Goal: Transaction & Acquisition: Purchase product/service

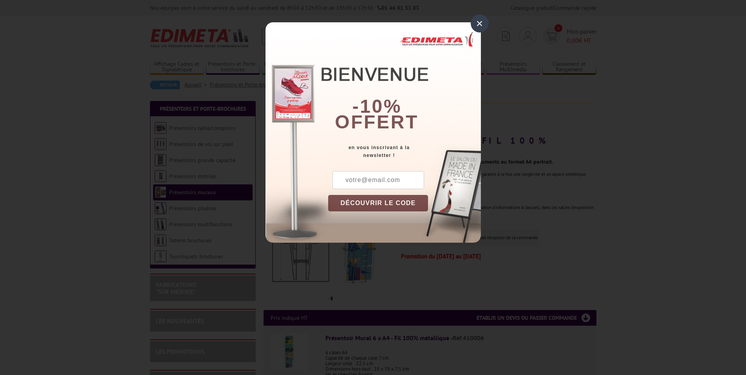
click at [484, 24] on div "×" at bounding box center [480, 23] width 18 height 18
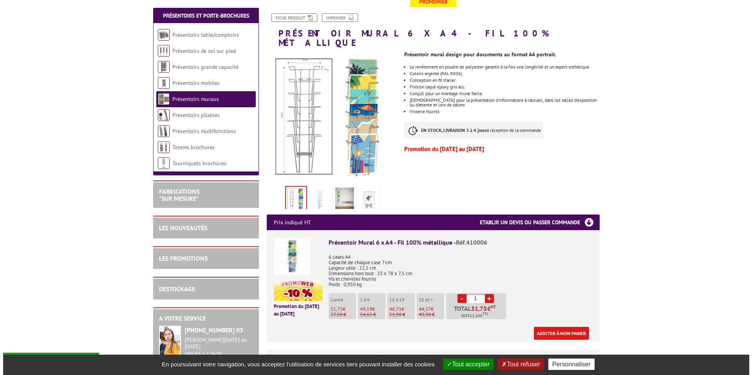
scroll to position [109, 0]
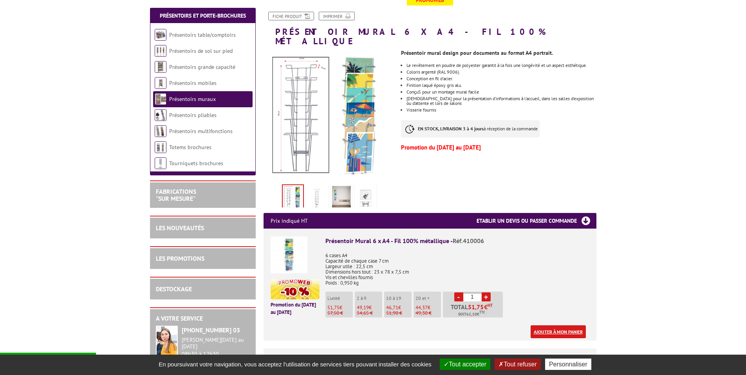
click at [540, 326] on link "Ajouter à mon panier" at bounding box center [558, 332] width 55 height 13
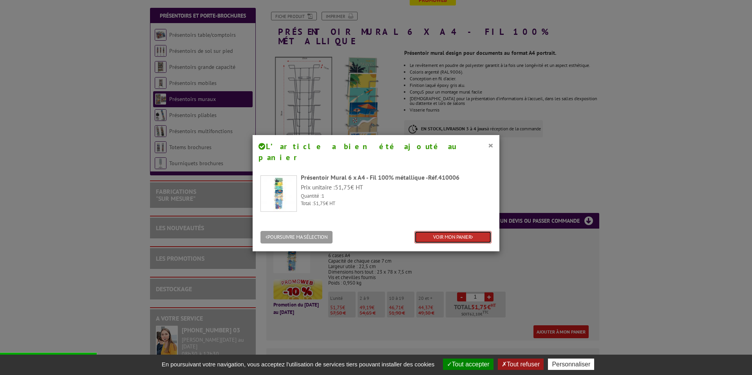
click at [441, 231] on link "VOIR MON PANIER" at bounding box center [453, 237] width 77 height 13
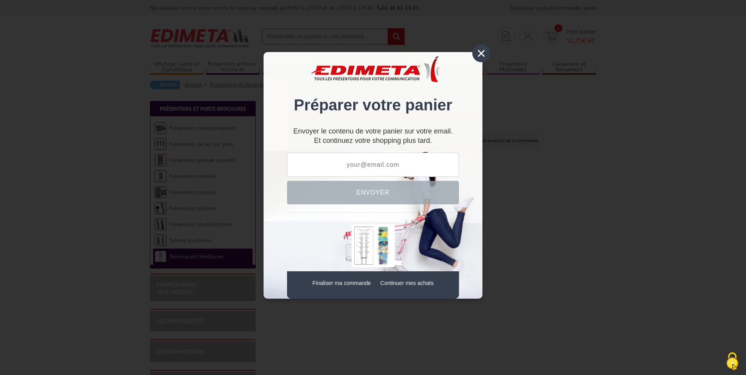
click at [480, 54] on div "×" at bounding box center [482, 53] width 18 height 18
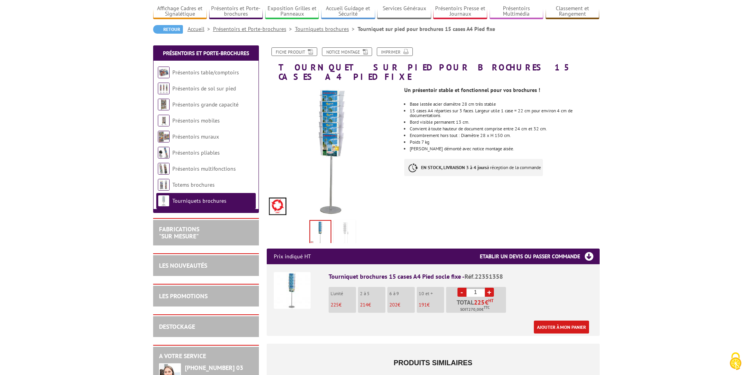
scroll to position [58, 0]
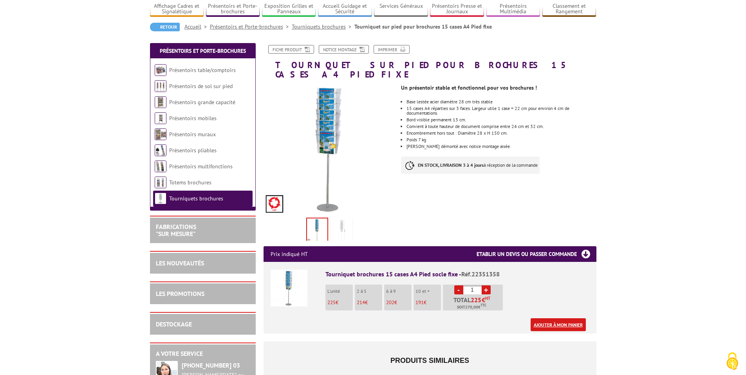
click at [567, 319] on link "Ajouter à mon panier" at bounding box center [558, 325] width 55 height 13
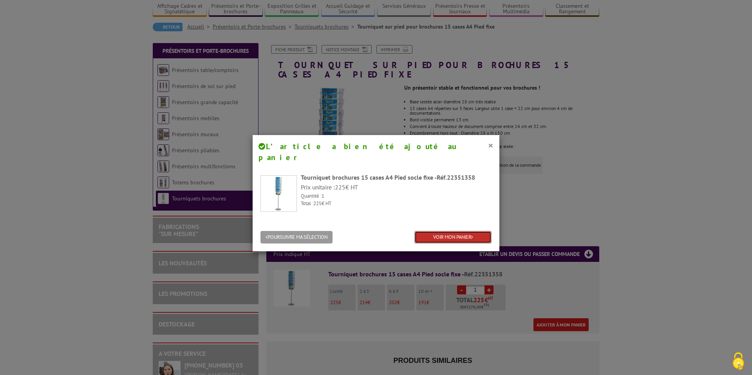
click at [427, 231] on link "VOIR MON PANIER" at bounding box center [453, 237] width 77 height 13
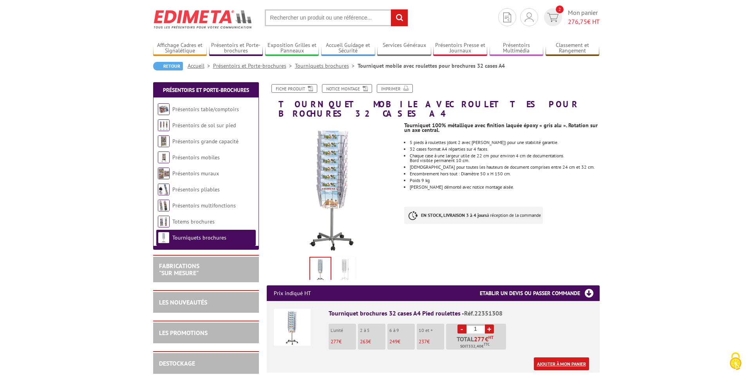
scroll to position [19, 0]
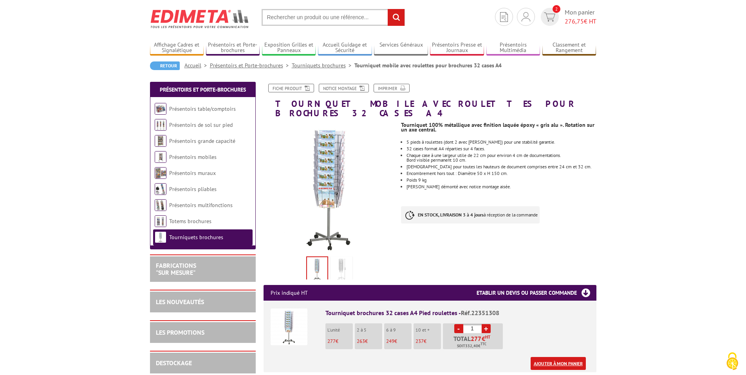
click at [550, 360] on link "Ajouter à mon panier" at bounding box center [558, 363] width 55 height 13
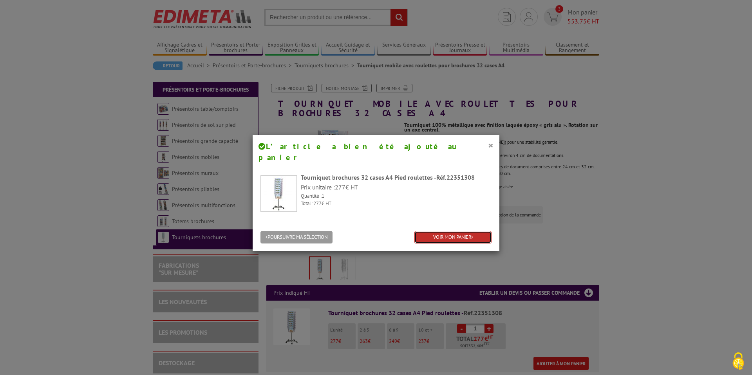
click at [446, 231] on link "VOIR MON PANIER" at bounding box center [453, 237] width 77 height 13
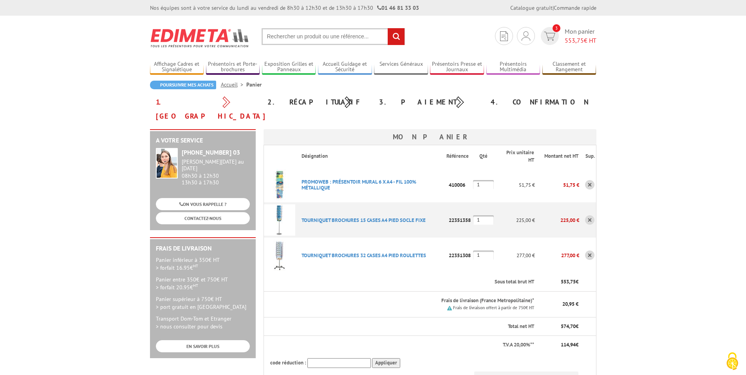
click at [592, 180] on link at bounding box center [589, 184] width 9 height 9
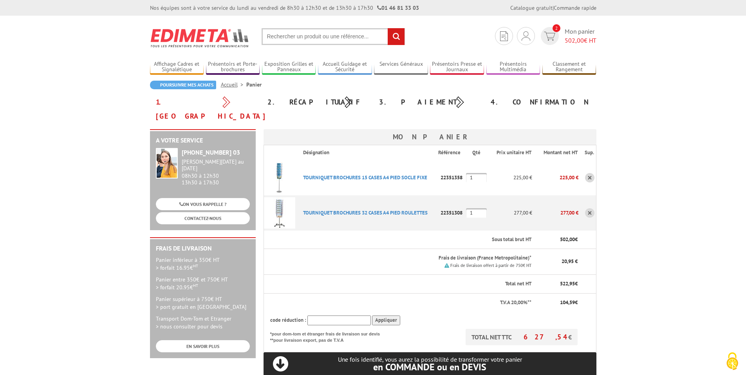
click at [589, 173] on link at bounding box center [589, 177] width 9 height 9
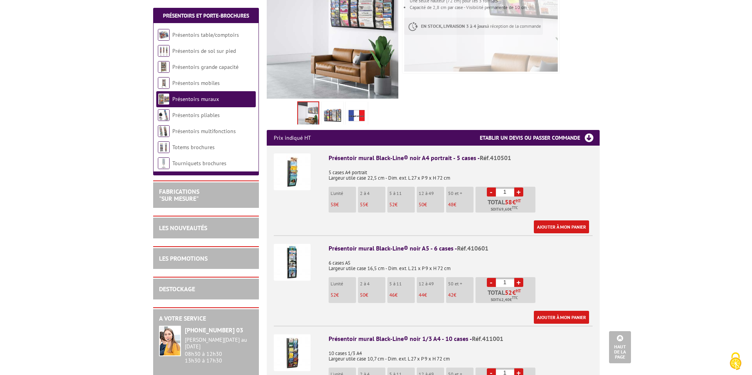
scroll to position [184, 0]
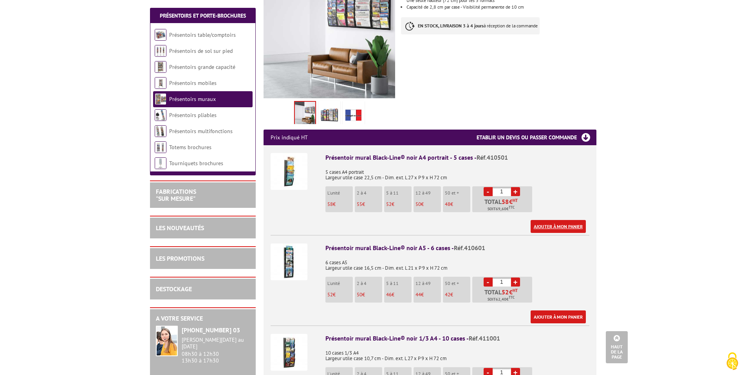
click at [551, 220] on link "Ajouter à mon panier" at bounding box center [558, 226] width 55 height 13
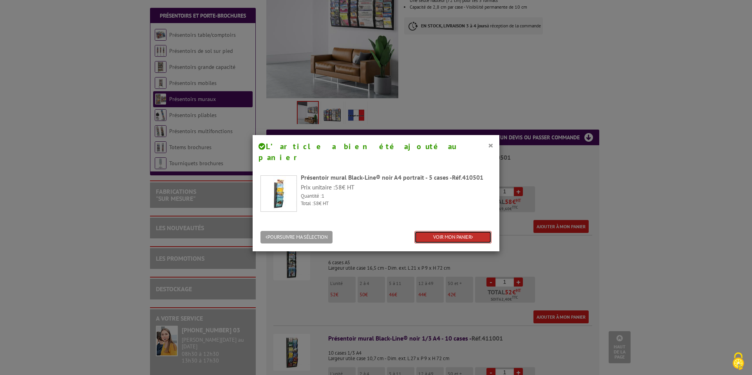
click at [465, 231] on link "VOIR MON PANIER" at bounding box center [453, 237] width 77 height 13
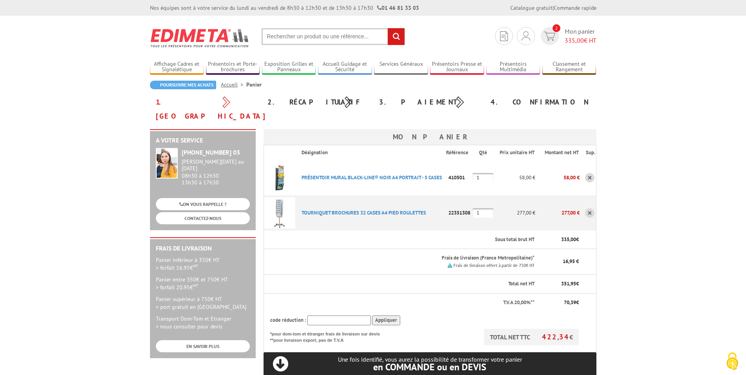
click at [589, 208] on link at bounding box center [589, 212] width 9 height 9
